Goal: Task Accomplishment & Management: Use online tool/utility

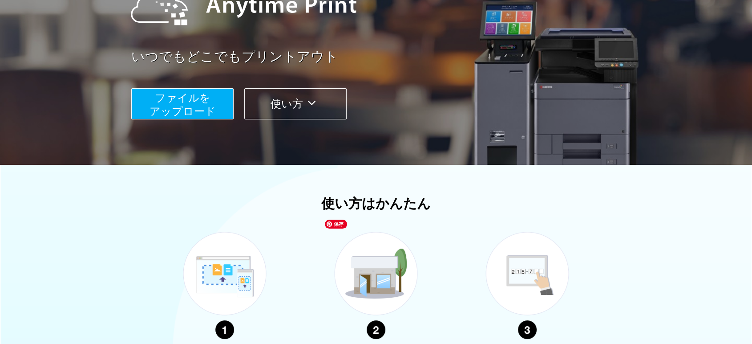
scroll to position [124, 0]
click at [208, 112] on span "ファイルを ​​アップロード" at bounding box center [183, 104] width 66 height 25
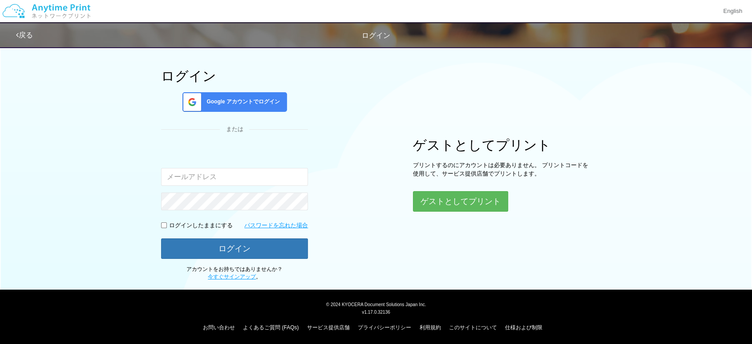
scroll to position [49, 0]
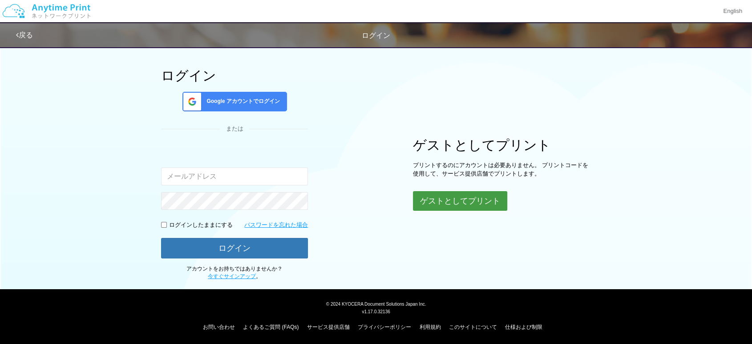
click at [442, 196] on button "ゲストとしてプリント" at bounding box center [460, 201] width 94 height 20
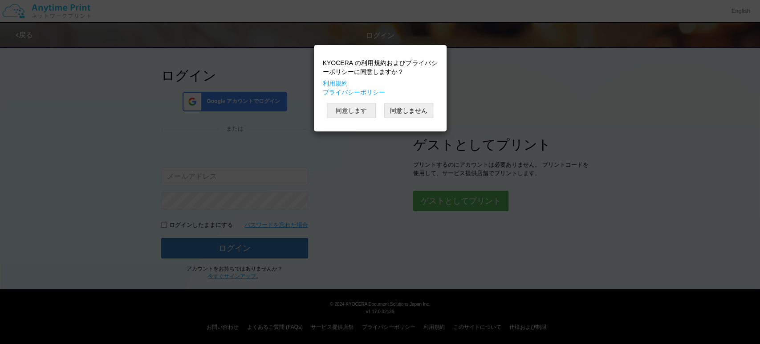
click at [354, 112] on button "同意します" at bounding box center [351, 110] width 49 height 15
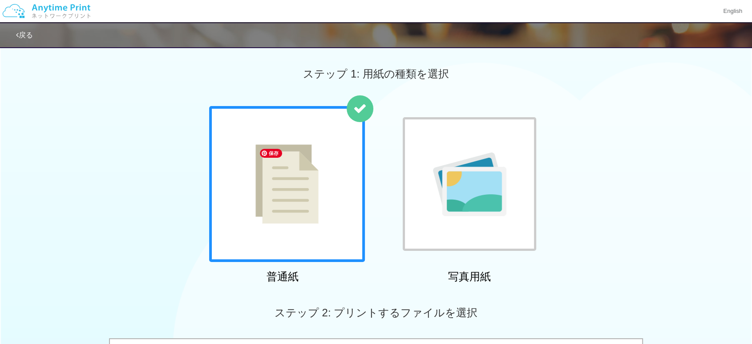
click at [292, 190] on img at bounding box center [287, 183] width 63 height 79
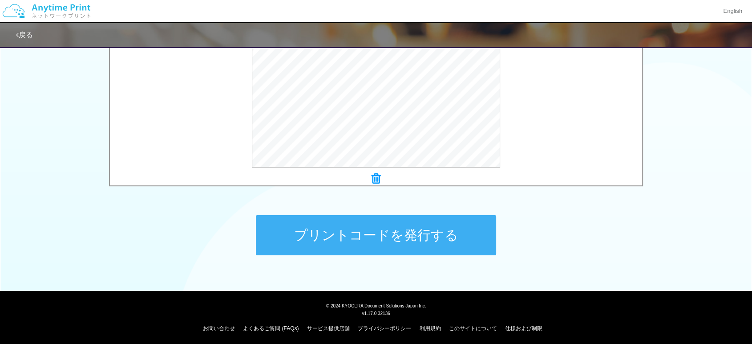
scroll to position [333, 0]
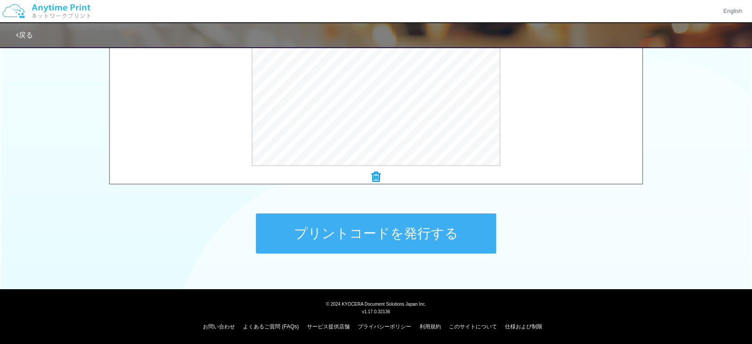
click at [399, 234] on button "プリントコードを発行する" at bounding box center [376, 233] width 240 height 40
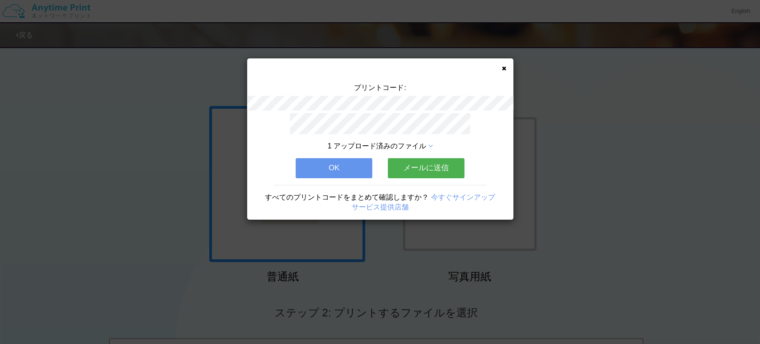
click at [254, 130] on div "1 アップロード済みのファイル OK メールに送信 すべてのプリントコードをまとめて確認しますか？ 今すぐサインアップ サービス提供店舗" at bounding box center [380, 166] width 266 height 106
click at [335, 166] on button "OK" at bounding box center [334, 168] width 77 height 20
